Goal: Book appointment/travel/reservation

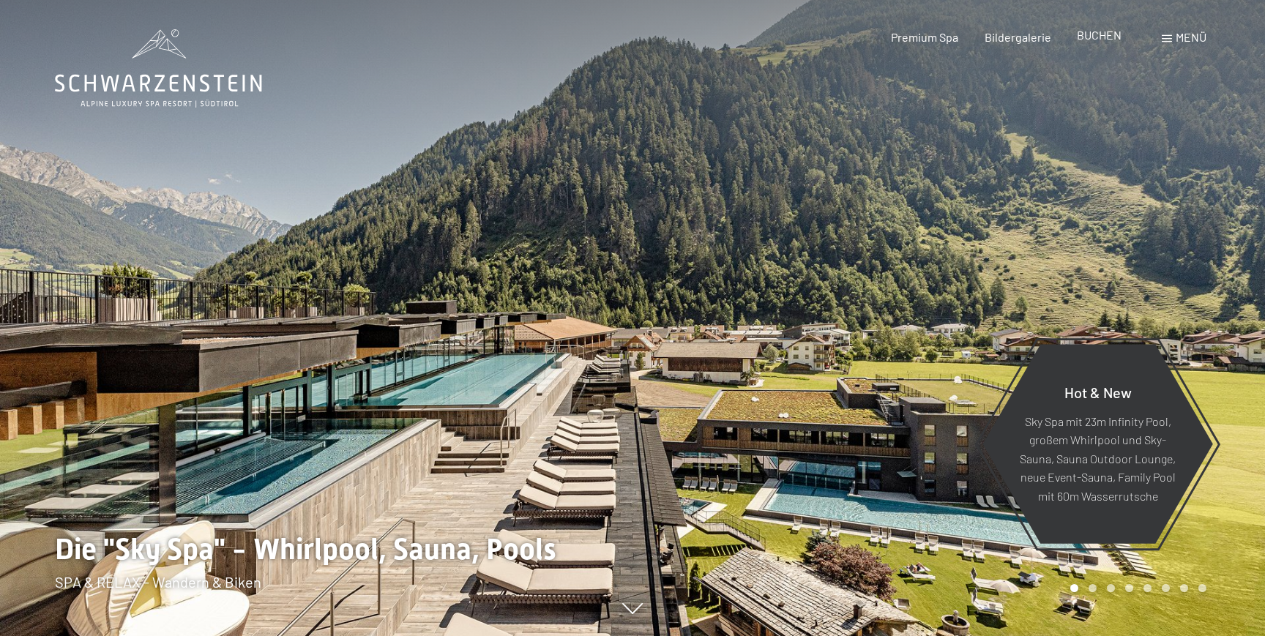
click at [1099, 40] on span "BUCHEN" at bounding box center [1099, 35] width 45 height 14
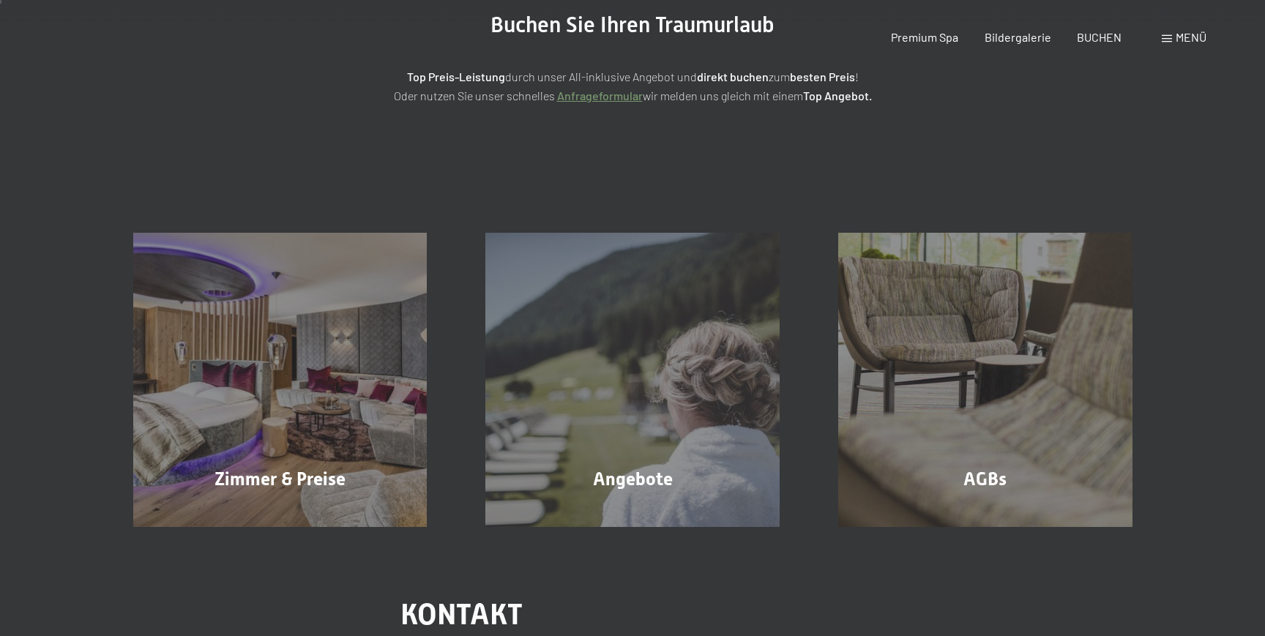
scroll to position [235, 0]
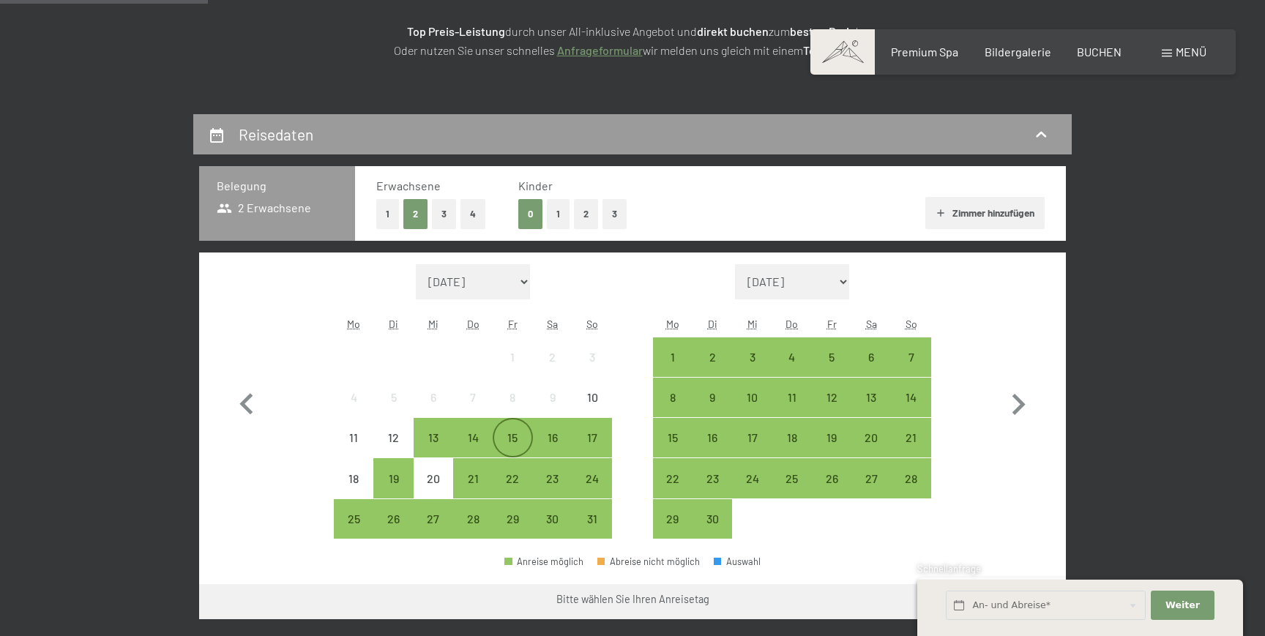
click at [517, 436] on div "15" at bounding box center [512, 450] width 37 height 37
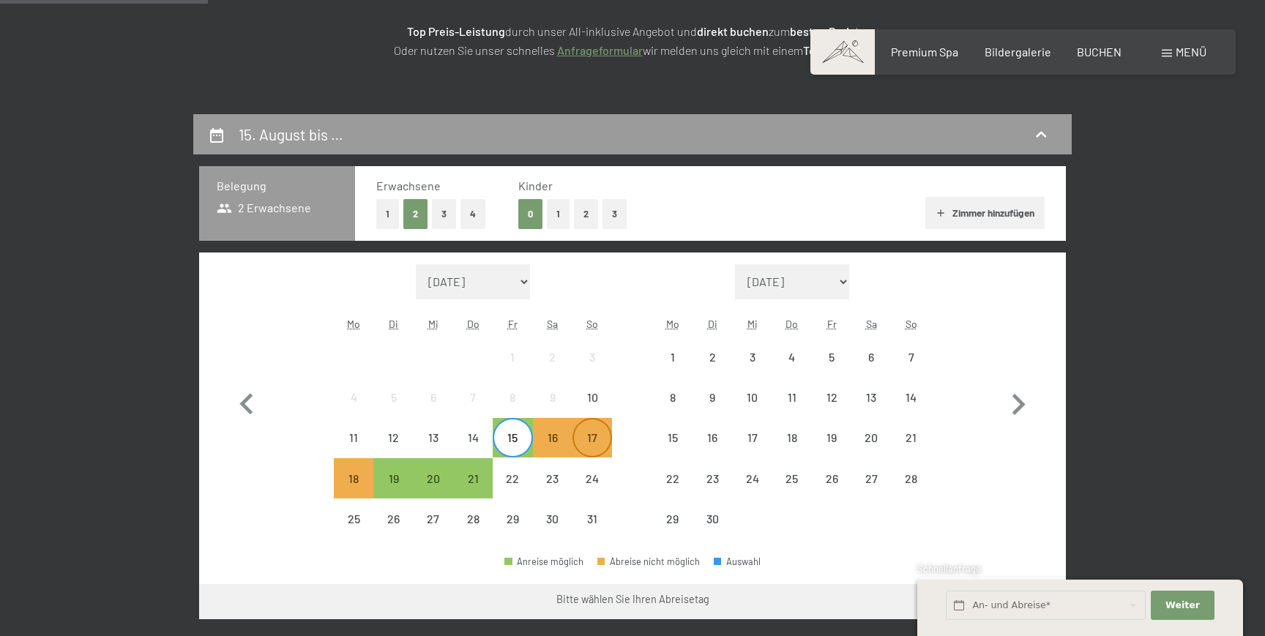
click at [604, 442] on div "17" at bounding box center [592, 450] width 37 height 37
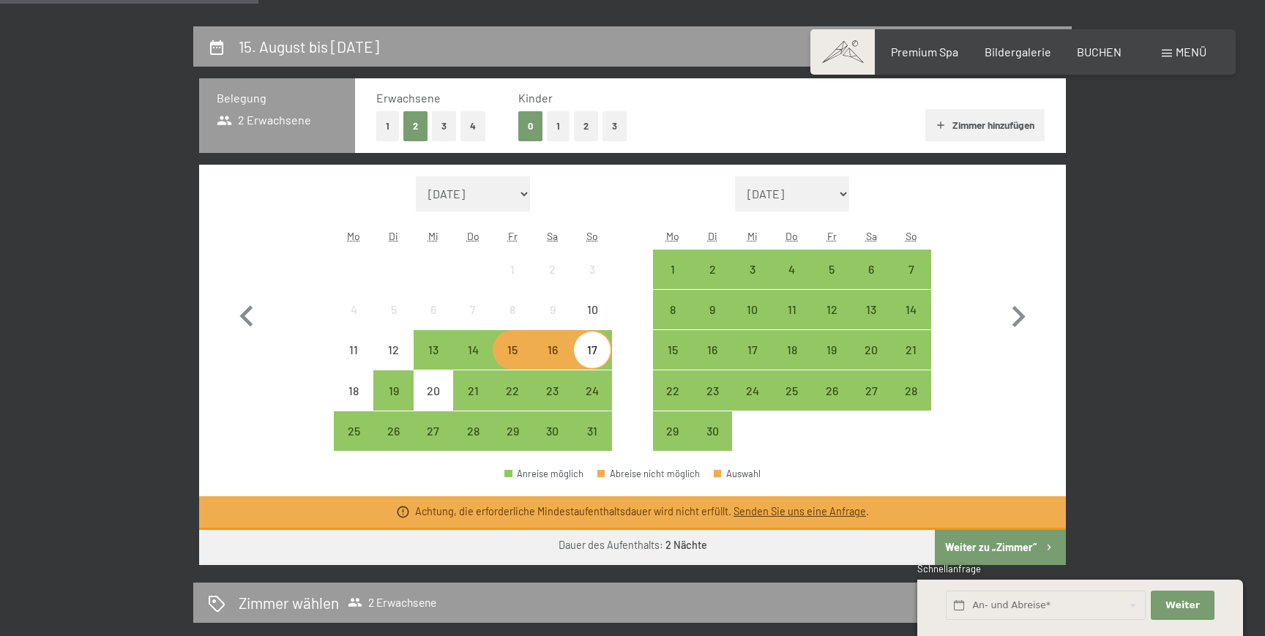
scroll to position [332, 0]
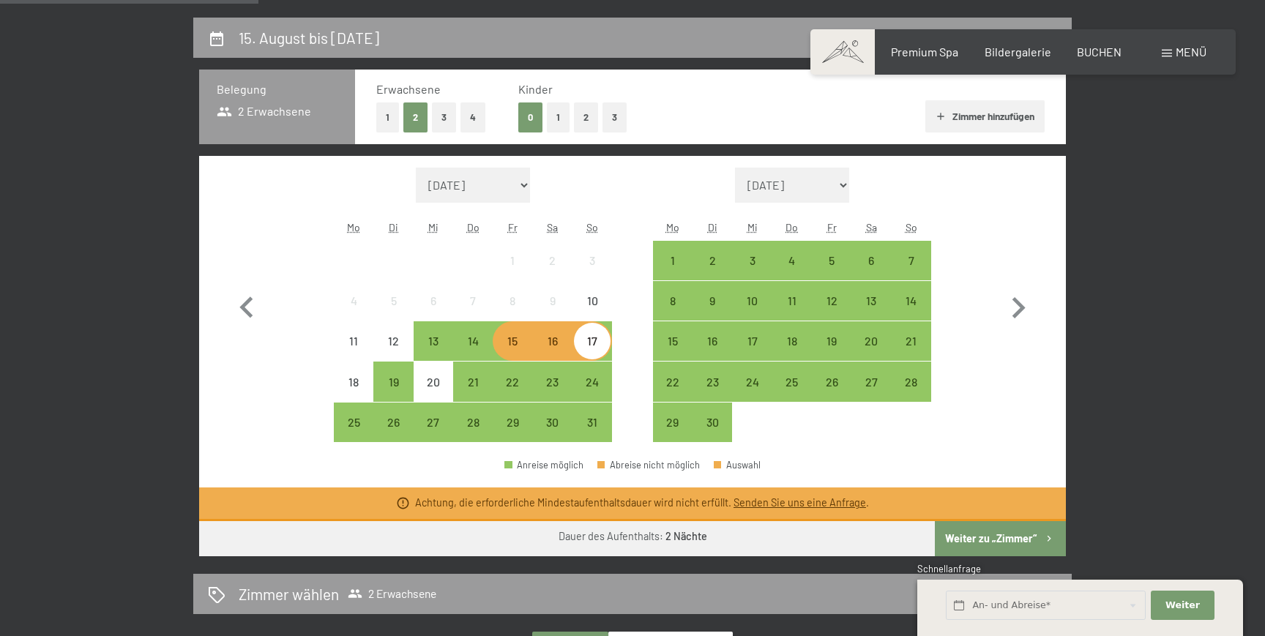
click at [526, 339] on div "15" at bounding box center [512, 353] width 37 height 37
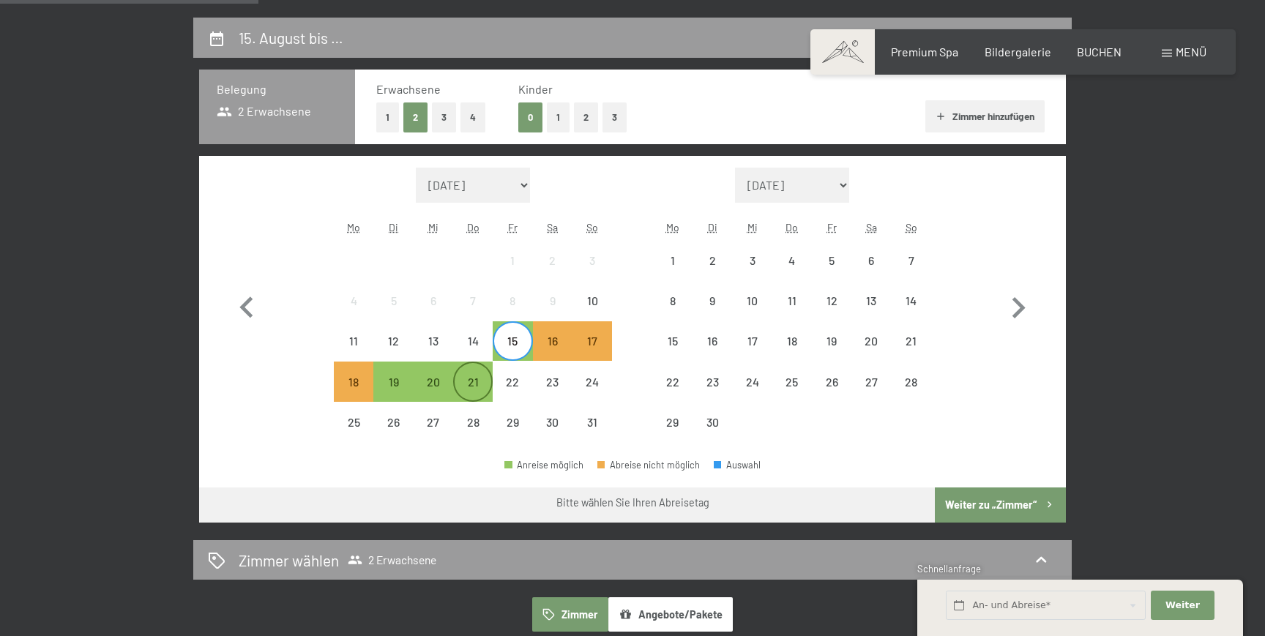
click at [480, 390] on div "21" at bounding box center [473, 394] width 37 height 37
